Goal: Check status: Check status

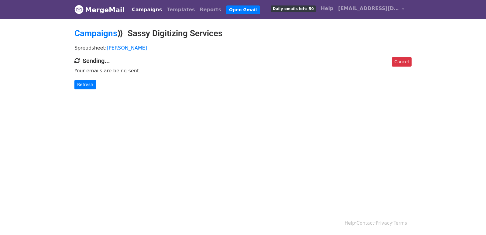
click at [87, 83] on link "Refresh" at bounding box center [85, 84] width 22 height 9
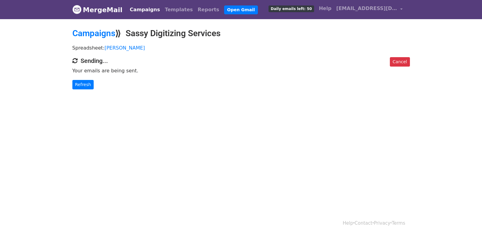
click at [87, 83] on link "Refresh" at bounding box center [83, 84] width 22 height 9
click at [88, 85] on link "Refresh" at bounding box center [83, 84] width 22 height 9
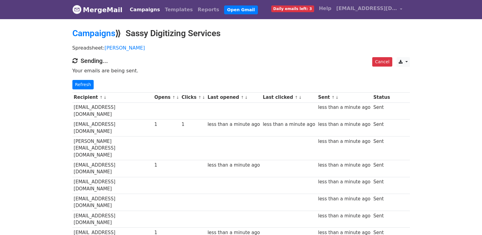
click at [84, 79] on div "Cancel CSV Excel Sending... Your emails are being sent. Refresh" at bounding box center [241, 73] width 347 height 32
click at [83, 82] on link "Refresh" at bounding box center [83, 84] width 22 height 9
click at [83, 88] on link "Refresh" at bounding box center [83, 84] width 22 height 9
click at [84, 86] on link "Refresh" at bounding box center [83, 84] width 22 height 9
